Goal: Task Accomplishment & Management: Use online tool/utility

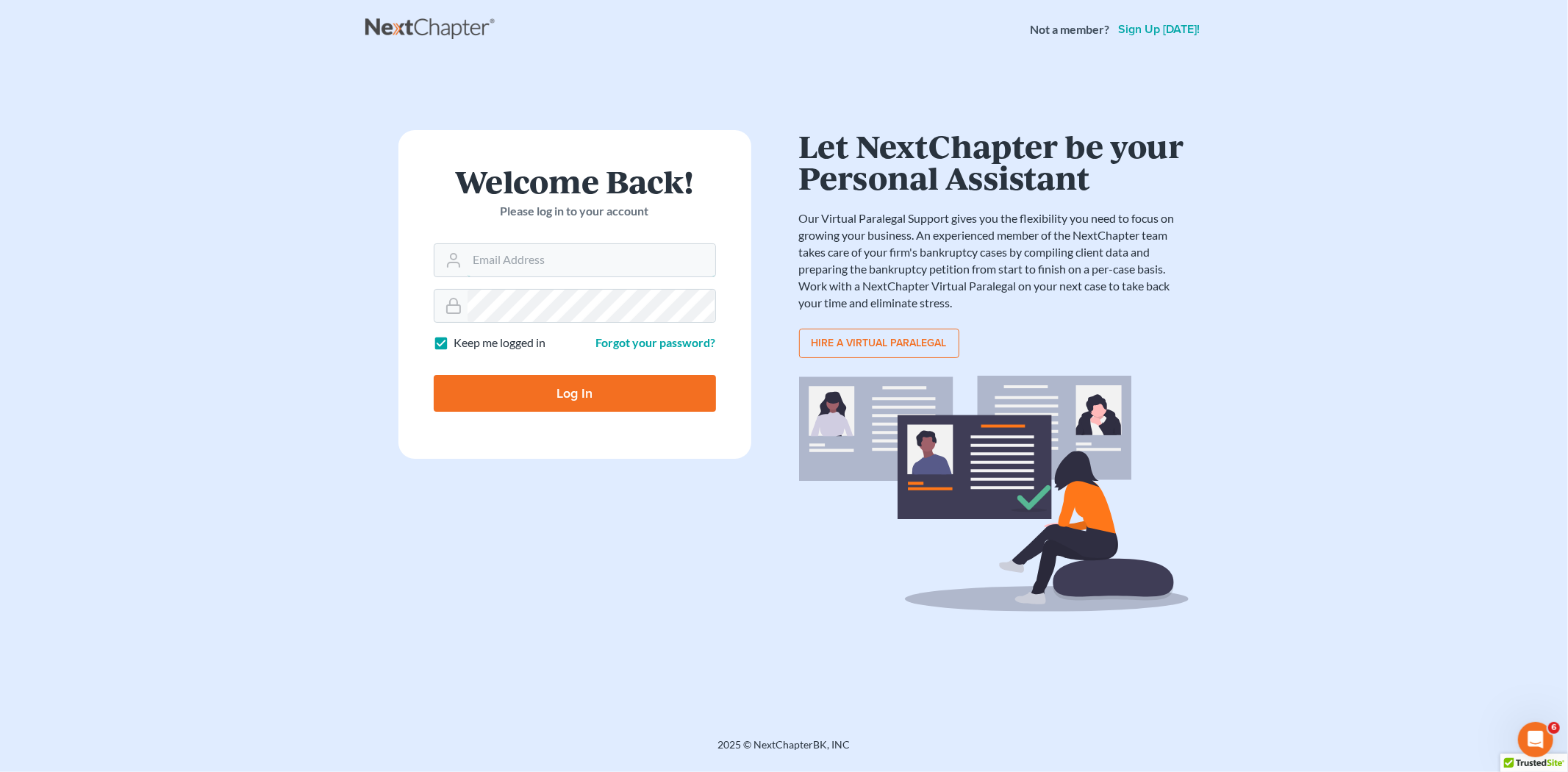
type input "[EMAIL_ADDRESS][DOMAIN_NAME]"
click at [544, 390] on input "Log In" at bounding box center [575, 393] width 282 height 37
type input "Thinking..."
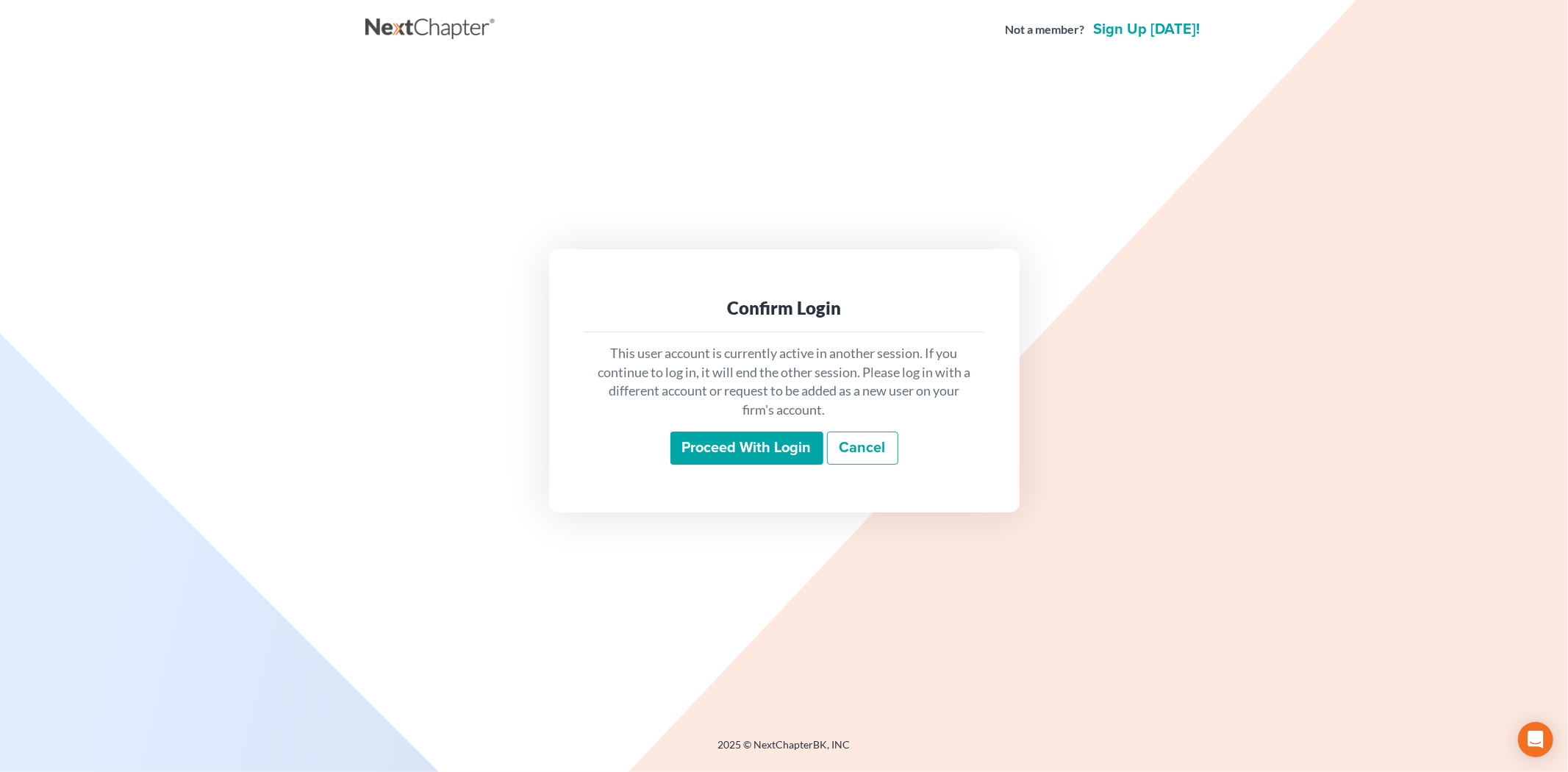
click at [729, 443] on input "Proceed with login" at bounding box center [747, 449] width 153 height 34
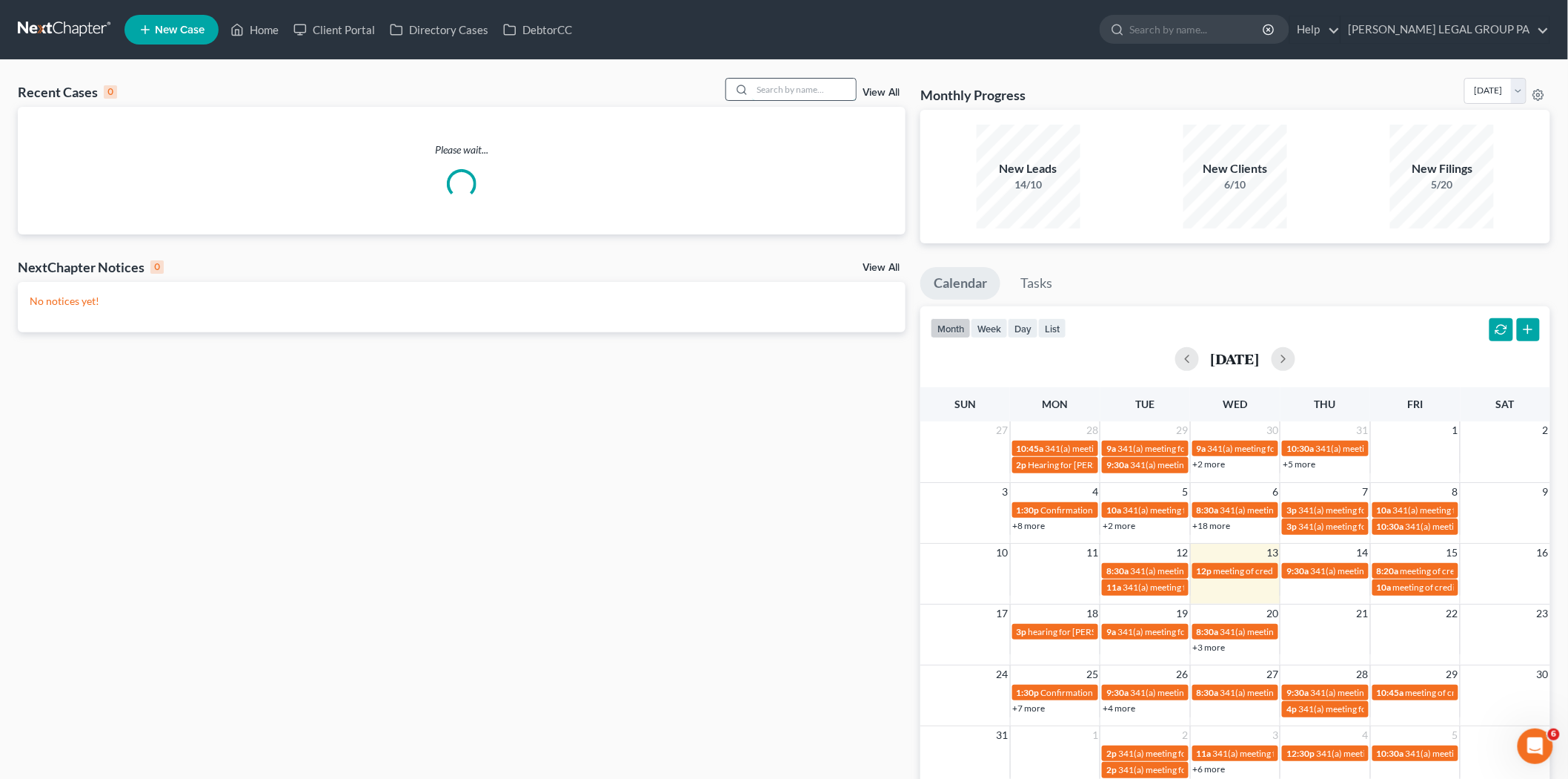
click at [789, 91] on input "search" at bounding box center [804, 90] width 104 height 22
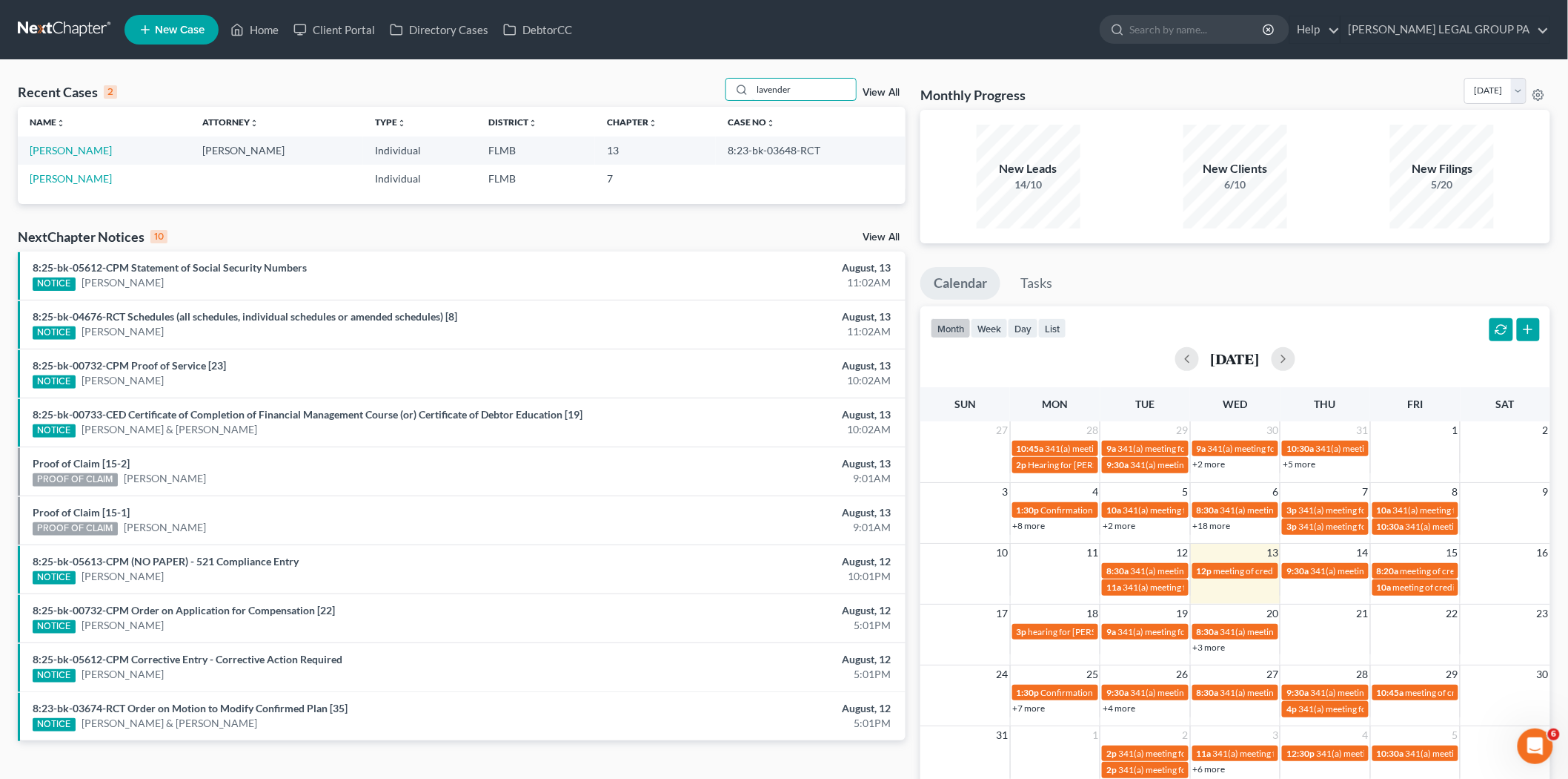
type input "lavender"
click at [61, 149] on link "[PERSON_NAME]" at bounding box center [71, 150] width 82 height 13
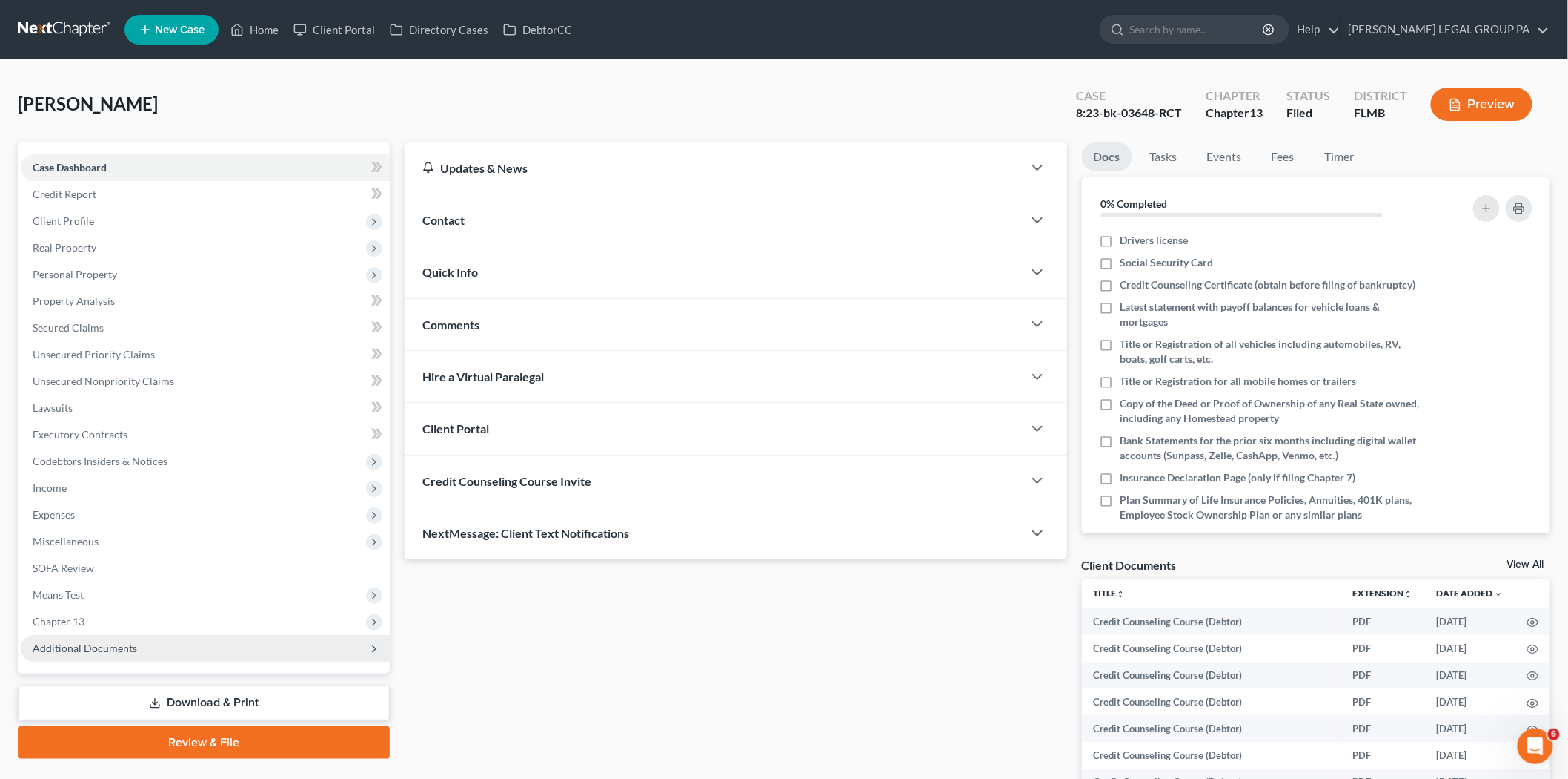
click at [123, 657] on span "Additional Documents" at bounding box center [206, 648] width 369 height 26
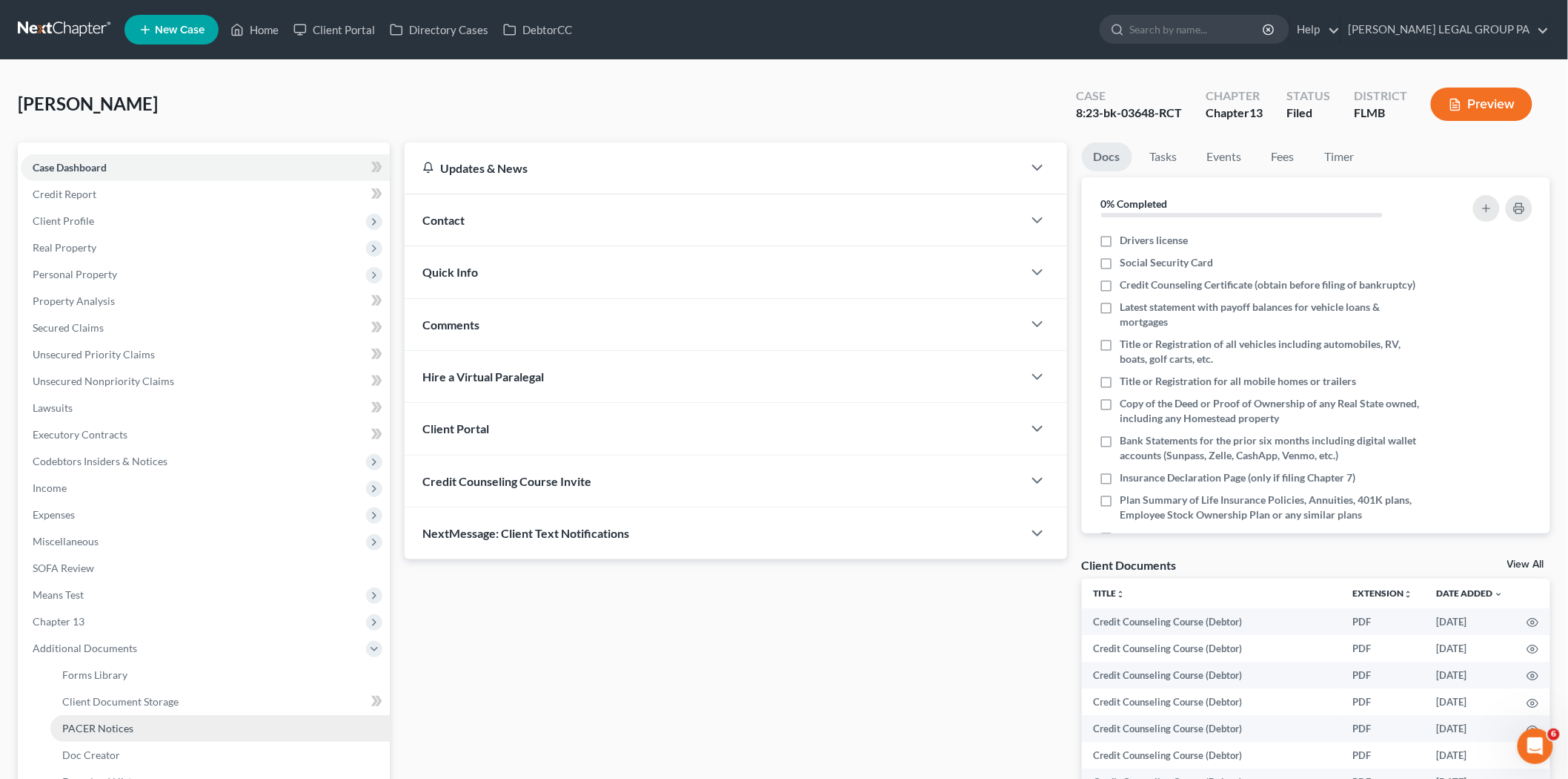
click at [149, 719] on link "PACER Notices" at bounding box center [220, 727] width 339 height 26
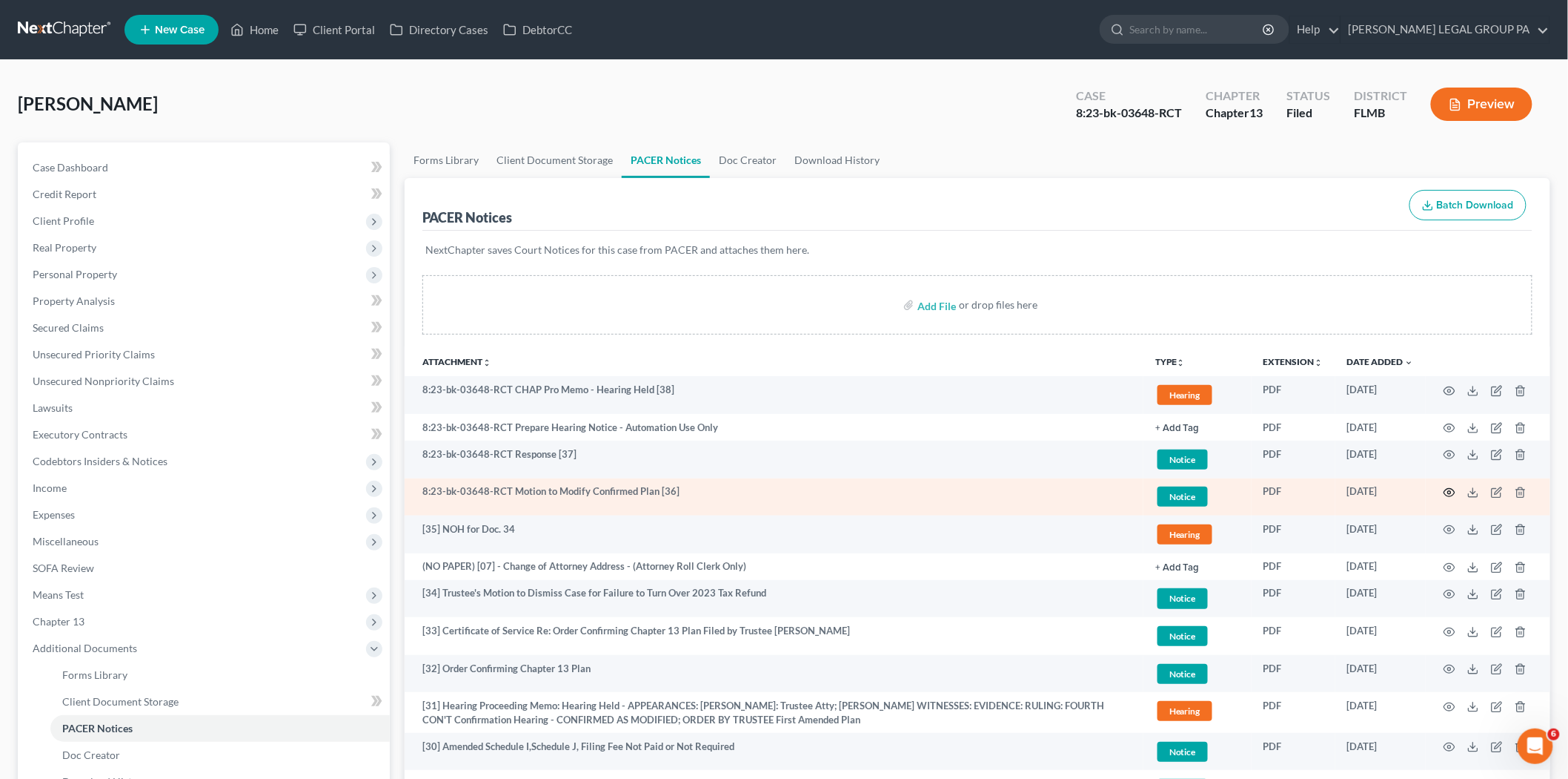
click at [1451, 492] on circle "button" at bounding box center [1449, 492] width 3 height 3
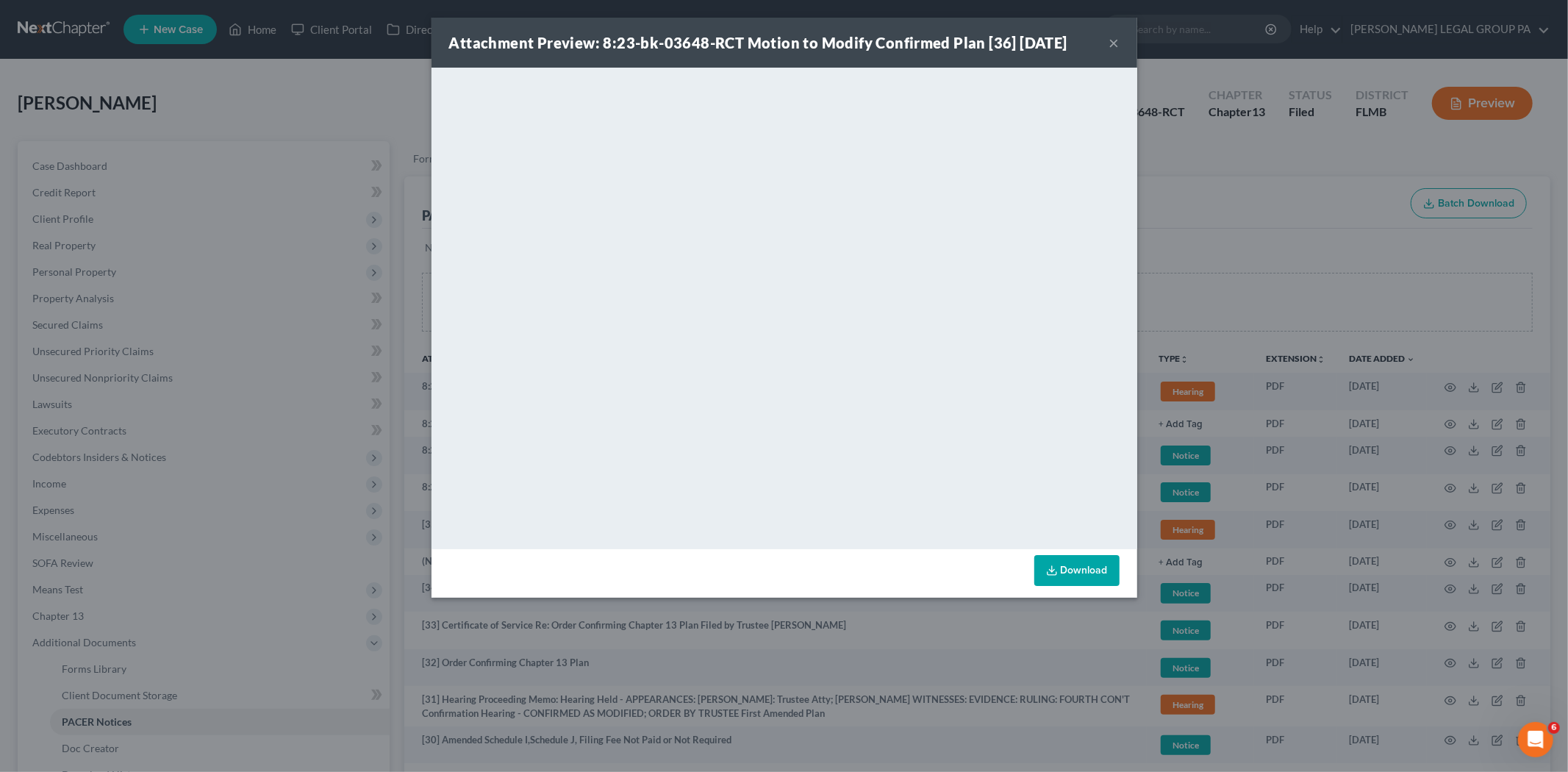
click at [1109, 38] on button "×" at bounding box center [1114, 43] width 10 height 18
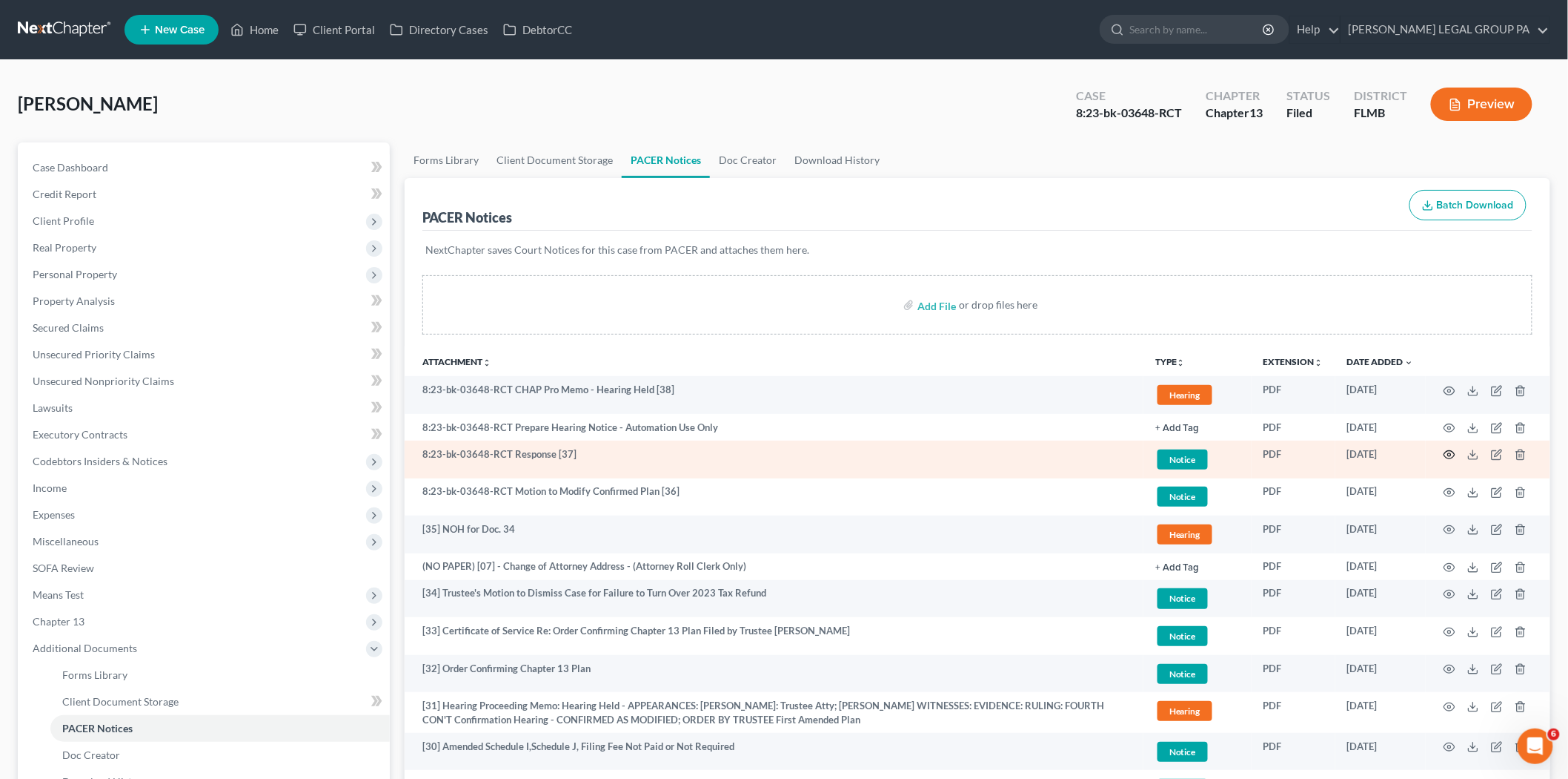
click at [1448, 448] on icon "button" at bounding box center [1449, 454] width 12 height 12
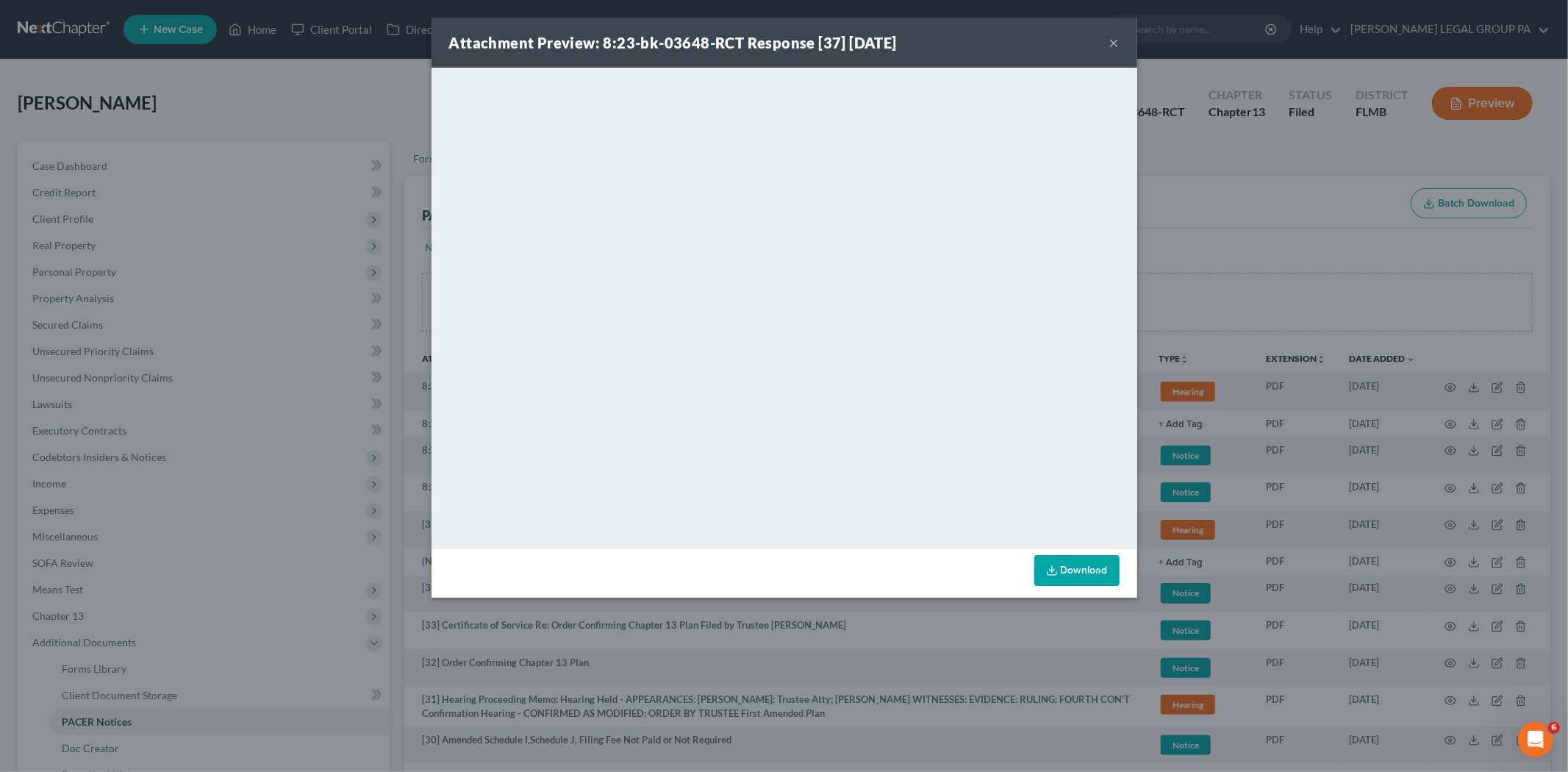
click at [1111, 35] on button "×" at bounding box center [1114, 43] width 10 height 18
